Goal: Task Accomplishment & Management: Manage account settings

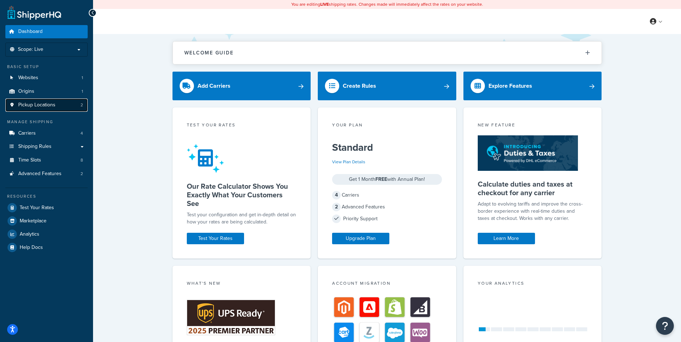
click at [33, 108] on span "Pickup Locations" at bounding box center [36, 105] width 37 height 6
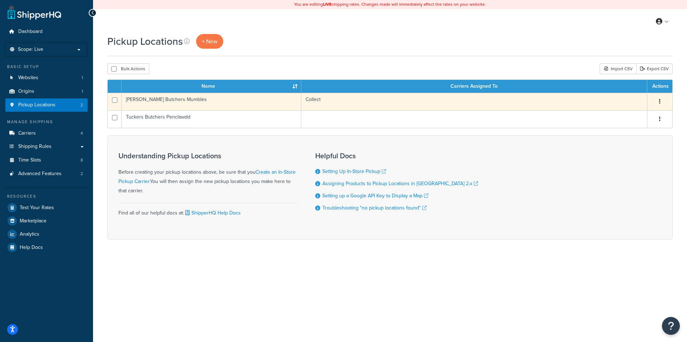
click at [601, 106] on td "Collect" at bounding box center [474, 102] width 346 height 18
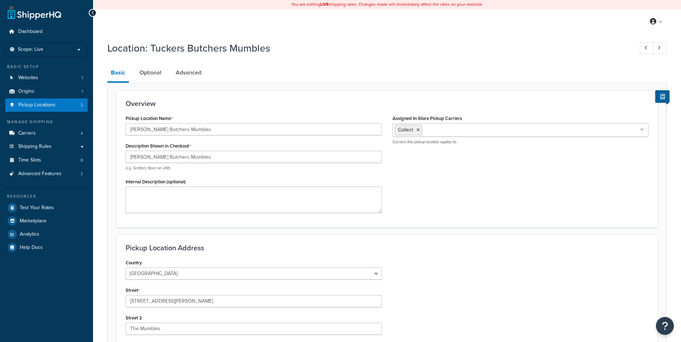
select select "1226"
click at [142, 77] on link "Optional" at bounding box center [150, 72] width 29 height 17
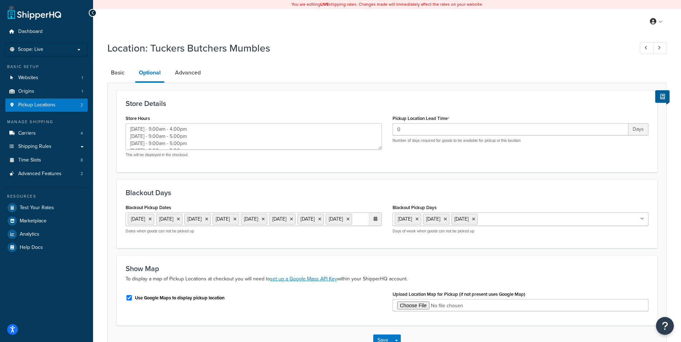
click at [290, 226] on ul "17 Sep 2025 18 Sep 2025 19 Sep 2025 20 Sep 2025 24 Sep 2025 25 Sep 2025 26 Sep …" at bounding box center [254, 219] width 256 height 14
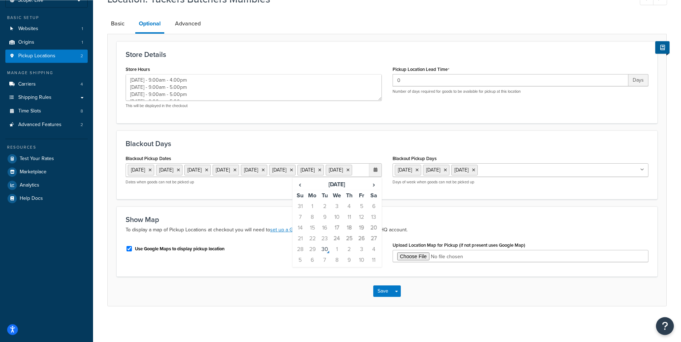
scroll to position [62, 0]
click at [372, 184] on span "›" at bounding box center [373, 184] width 11 height 10
click at [336, 208] on td "1" at bounding box center [337, 206] width 12 height 11
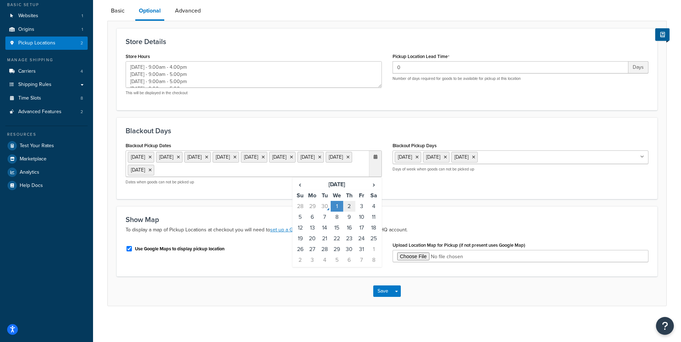
click at [347, 206] on td "2" at bounding box center [349, 206] width 12 height 11
click at [358, 205] on td "3" at bounding box center [361, 206] width 12 height 11
click at [374, 212] on td "4" at bounding box center [374, 206] width 12 height 11
click at [338, 222] on td "8" at bounding box center [337, 217] width 12 height 11
drag, startPoint x: 345, startPoint y: 226, endPoint x: 353, endPoint y: 227, distance: 7.6
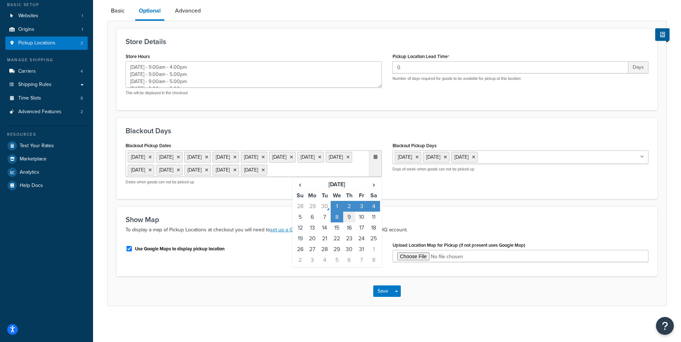
click at [346, 222] on td "9" at bounding box center [349, 217] width 12 height 11
click at [359, 222] on td "10" at bounding box center [361, 217] width 12 height 11
click at [371, 222] on td "11" at bounding box center [374, 217] width 12 height 11
click at [387, 297] on button "Save" at bounding box center [382, 290] width 19 height 11
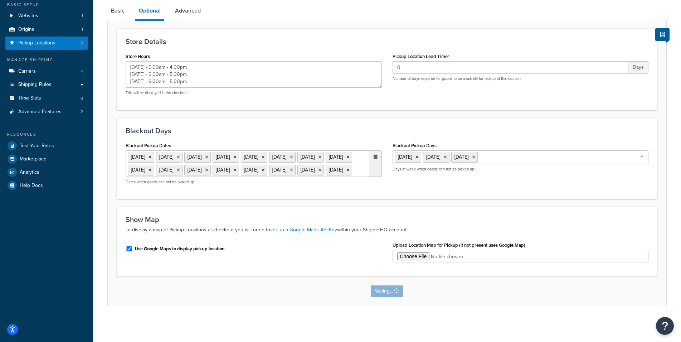
scroll to position [0, 0]
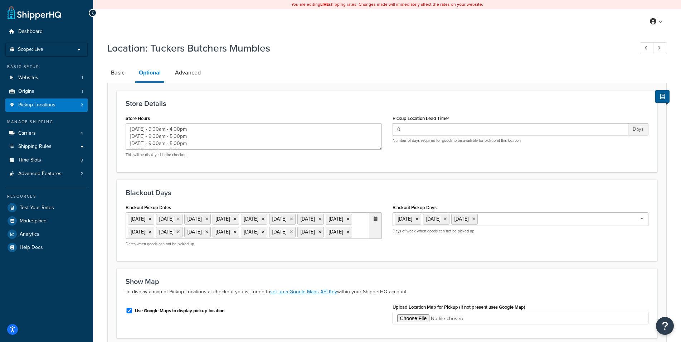
type textarea "Monday - 9.00am - 4.00pm Tuesday - 9.00am - 5.00pm Wednesday - 9.00am - 5.00pm …"
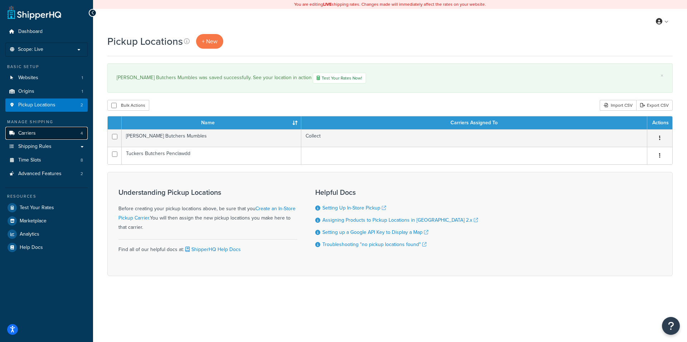
click at [20, 135] on span "Carriers" at bounding box center [27, 133] width 18 height 6
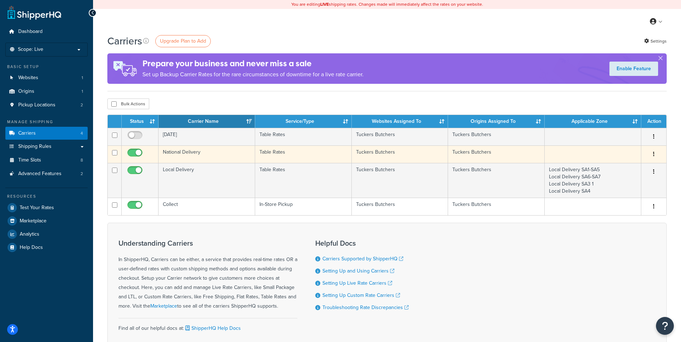
click at [242, 159] on td "National Delivery" at bounding box center [207, 154] width 97 height 18
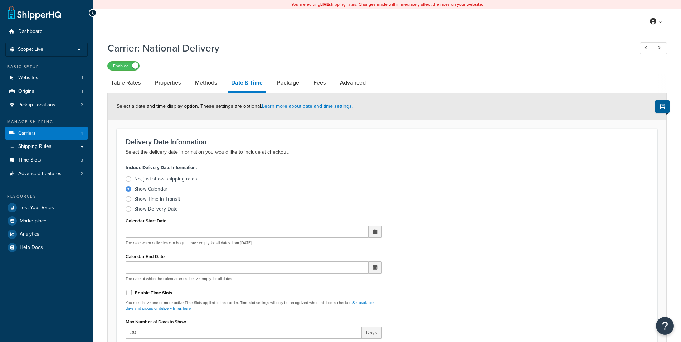
select select "yMd"
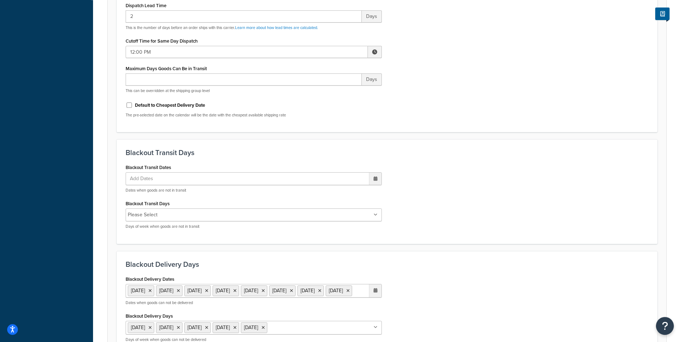
scroll to position [438, 0]
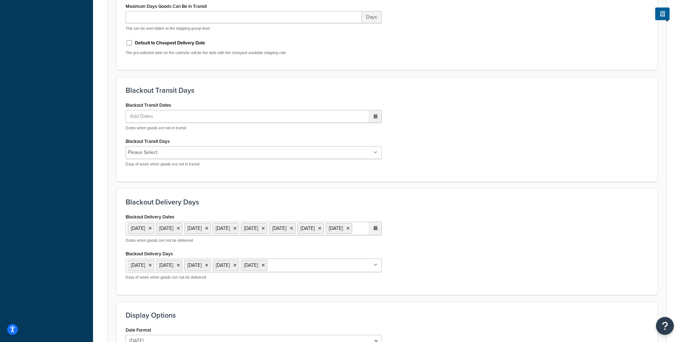
click at [300, 235] on ul "[DATE] [DATE] [DATE] [DATE] [DATE] [DATE] [DATE] [DATE]" at bounding box center [254, 229] width 256 height 14
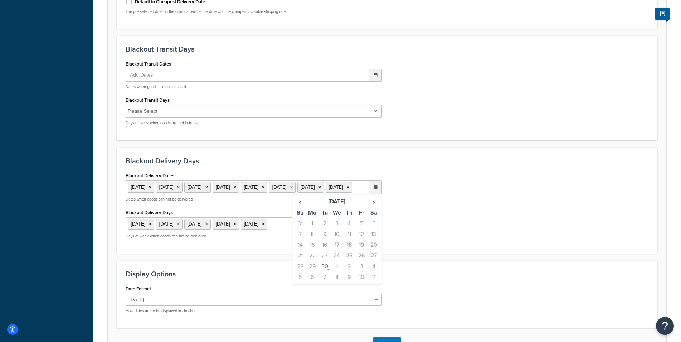
scroll to position [544, 0]
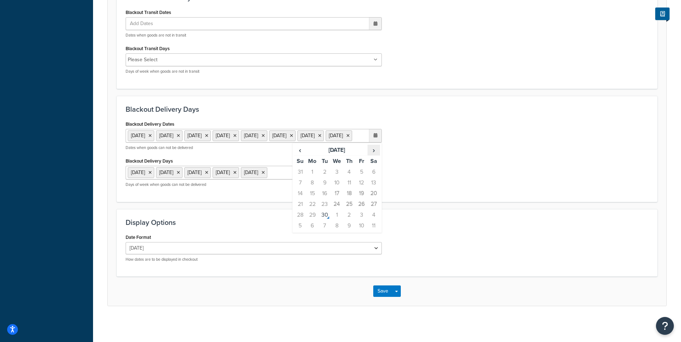
click at [371, 149] on span "›" at bounding box center [373, 150] width 11 height 10
click at [337, 171] on td "1" at bounding box center [337, 171] width 12 height 11
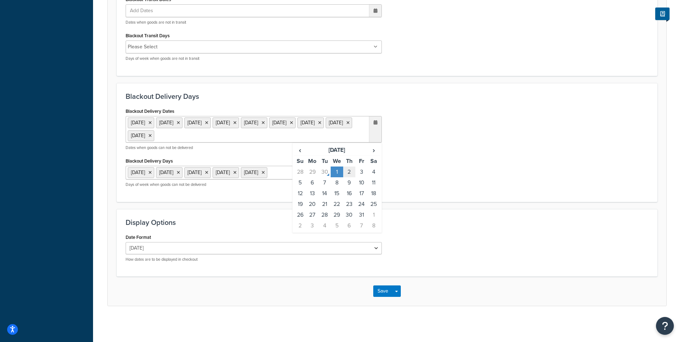
click at [346, 172] on td "2" at bounding box center [349, 171] width 12 height 11
click at [359, 171] on td "3" at bounding box center [361, 171] width 12 height 11
click at [376, 177] on td "4" at bounding box center [374, 171] width 12 height 11
click at [341, 188] on td "8" at bounding box center [337, 182] width 12 height 11
click at [349, 188] on td "9" at bounding box center [349, 182] width 12 height 11
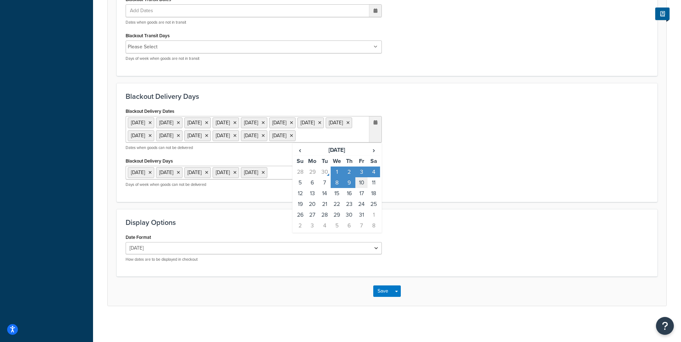
click at [360, 188] on td "10" at bounding box center [361, 182] width 12 height 11
click at [372, 188] on td "11" at bounding box center [374, 182] width 12 height 11
click at [388, 297] on button "Save" at bounding box center [382, 290] width 19 height 11
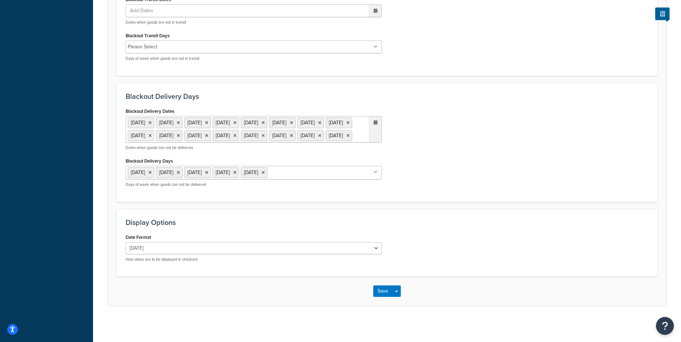
scroll to position [0, 0]
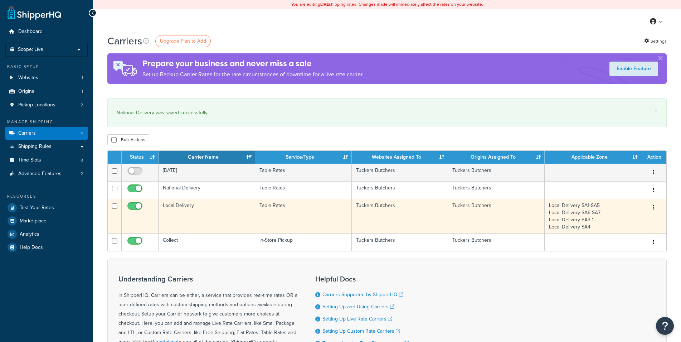
click at [196, 218] on td "Local Delivery" at bounding box center [207, 216] width 97 height 35
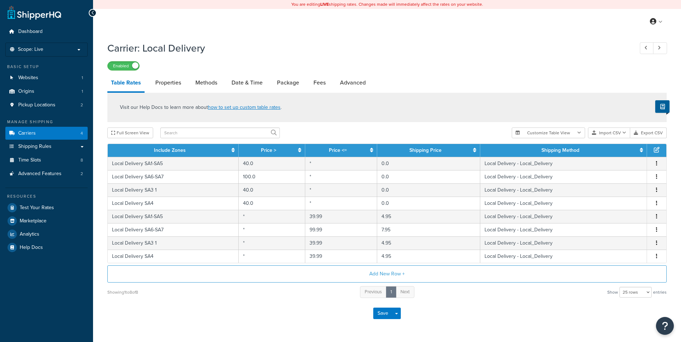
select select "25"
click at [255, 76] on link "Date & Time" at bounding box center [247, 82] width 38 height 17
select select "yMMMEd"
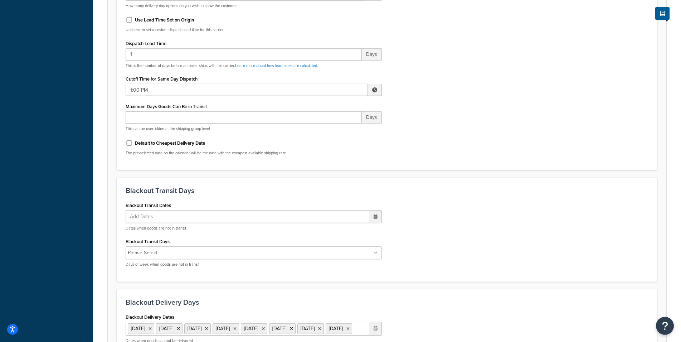
scroll to position [438, 0]
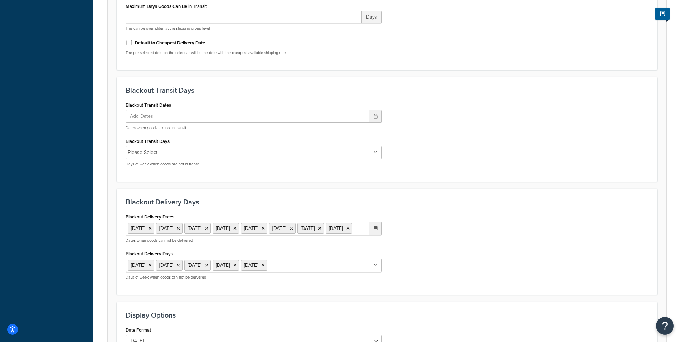
click at [275, 235] on ul "[DATE] [DATE] [DATE] [DATE] [DATE] [DATE] [DATE] [DATE]" at bounding box center [254, 229] width 256 height 14
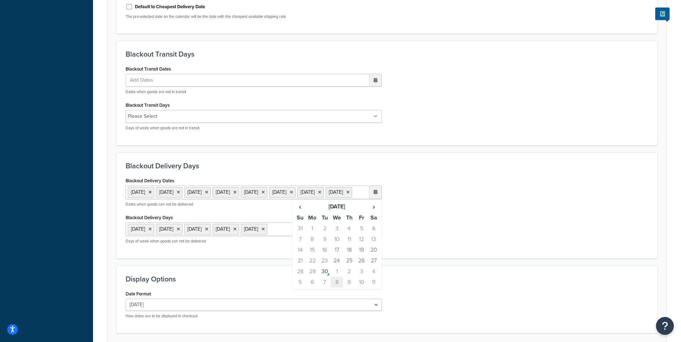
scroll to position [544, 0]
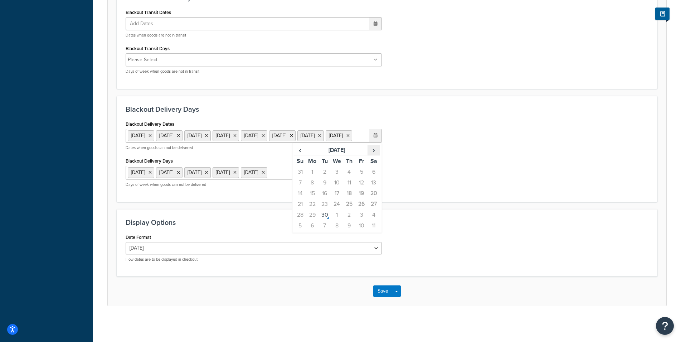
click at [373, 150] on span "›" at bounding box center [373, 150] width 11 height 10
click at [335, 174] on td "1" at bounding box center [337, 171] width 12 height 11
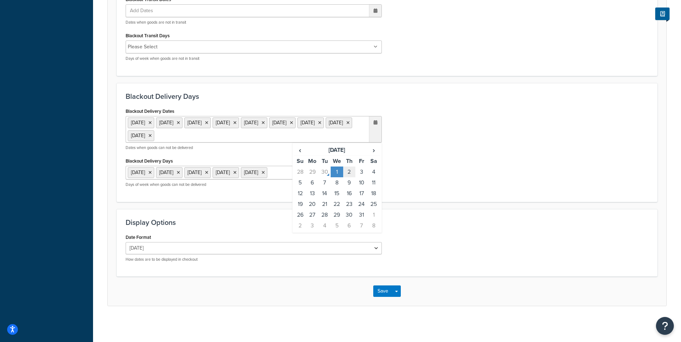
click at [346, 173] on td "2" at bounding box center [349, 171] width 12 height 11
click at [357, 172] on td "3" at bounding box center [361, 171] width 12 height 11
click at [377, 177] on td "4" at bounding box center [374, 171] width 12 height 11
click at [341, 188] on td "8" at bounding box center [337, 182] width 12 height 11
click at [348, 188] on td "9" at bounding box center [349, 182] width 12 height 11
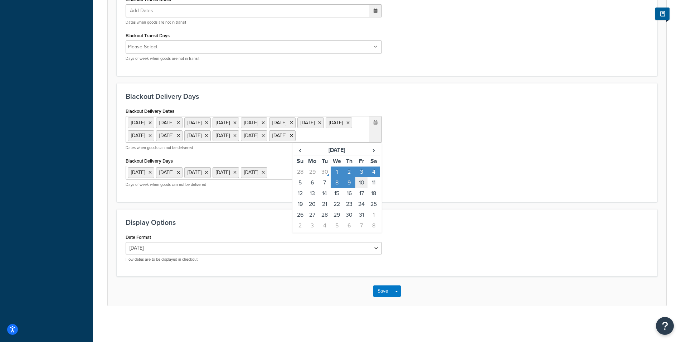
click at [361, 188] on td "10" at bounding box center [361, 182] width 12 height 11
click at [371, 188] on td "11" at bounding box center [374, 182] width 12 height 11
click at [382, 297] on button "Save" at bounding box center [382, 290] width 19 height 11
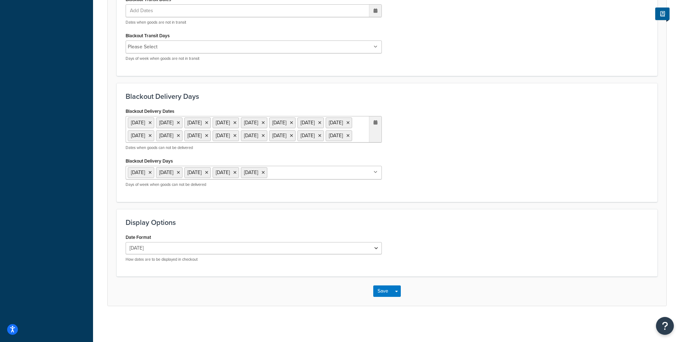
scroll to position [0, 0]
